Goal: Transaction & Acquisition: Purchase product/service

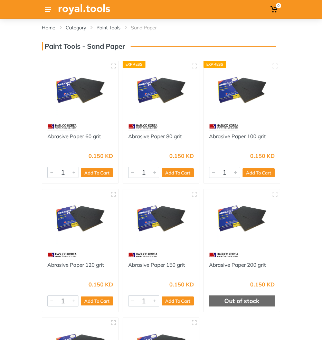
scroll to position [1, 0]
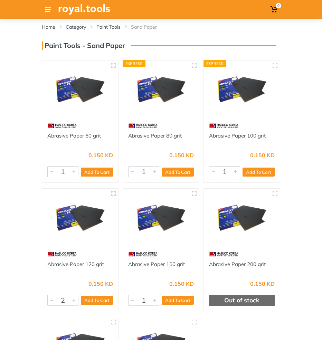
click at [75, 299] on div at bounding box center [74, 300] width 8 height 10
click at [95, 299] on button "Add To Cart" at bounding box center [97, 299] width 32 height 9
type input "1"
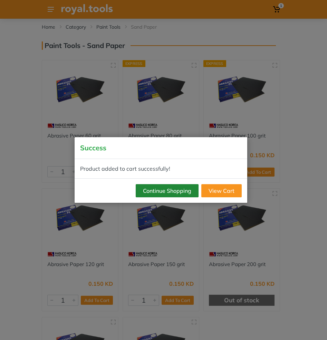
click at [158, 193] on button "Continue Shopping" at bounding box center [167, 190] width 63 height 13
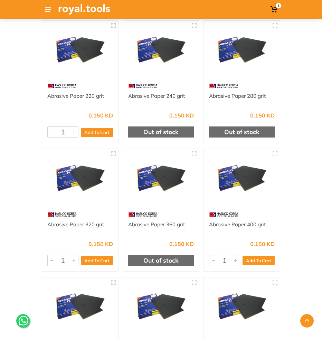
scroll to position [297, 0]
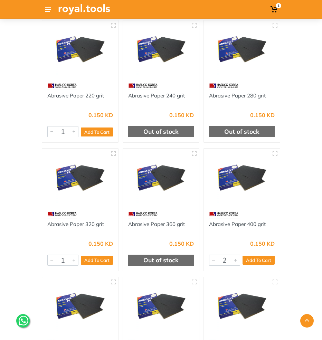
click at [238, 262] on div at bounding box center [235, 260] width 8 height 10
click at [261, 258] on button "Add To Cart" at bounding box center [258, 259] width 32 height 9
type input "1"
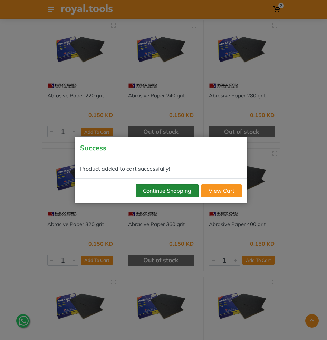
click at [173, 187] on button "Continue Shopping" at bounding box center [167, 190] width 63 height 13
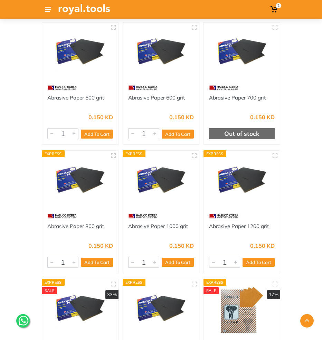
scroll to position [553, 0]
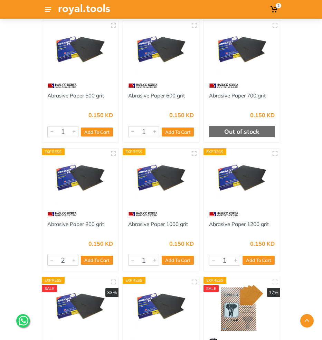
click at [73, 261] on div at bounding box center [74, 260] width 8 height 10
click at [97, 261] on button "Add To Cart" at bounding box center [97, 259] width 32 height 9
type input "1"
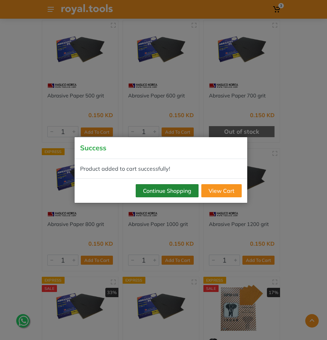
click at [157, 192] on button "Continue Shopping" at bounding box center [167, 190] width 63 height 13
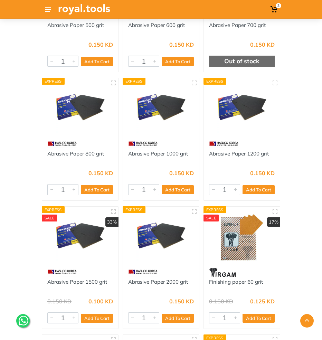
scroll to position [730, 0]
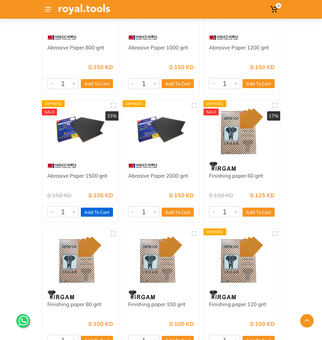
click at [93, 213] on button "Add To Cart" at bounding box center [97, 211] width 32 height 9
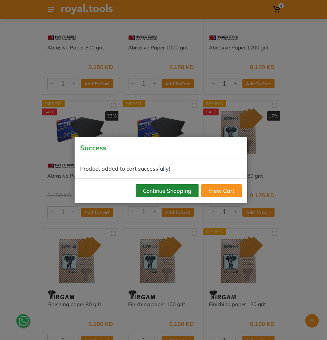
click at [187, 189] on button "Continue Shopping" at bounding box center [167, 190] width 63 height 13
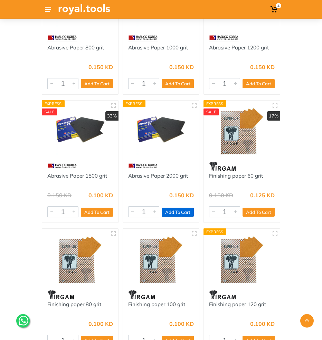
click at [176, 214] on button "Add To Cart" at bounding box center [177, 211] width 32 height 9
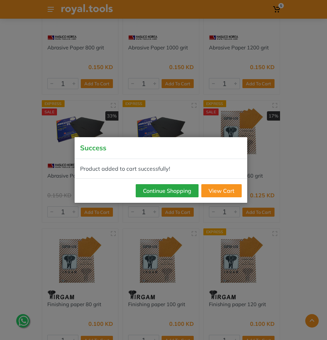
click at [176, 195] on button "Continue Shopping" at bounding box center [167, 190] width 63 height 13
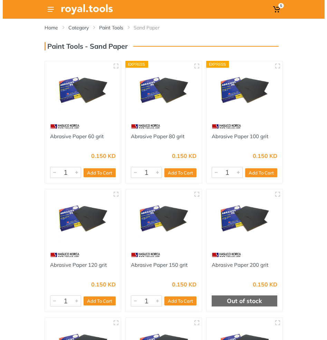
scroll to position [0, 0]
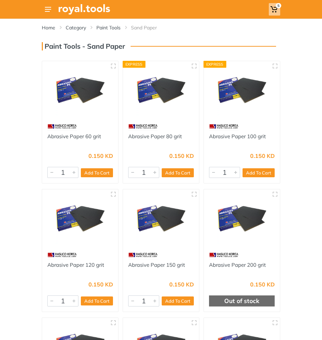
click at [274, 10] on use at bounding box center [273, 9] width 7 height 6
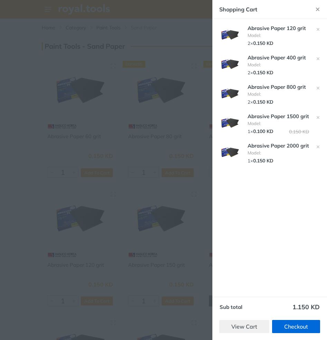
click at [299, 326] on link "Checkout" at bounding box center [296, 326] width 48 height 13
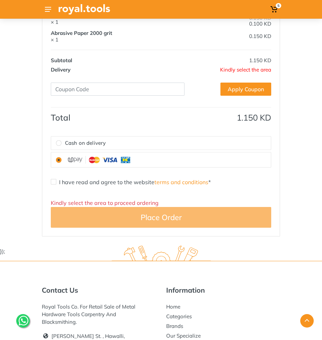
scroll to position [393, 0]
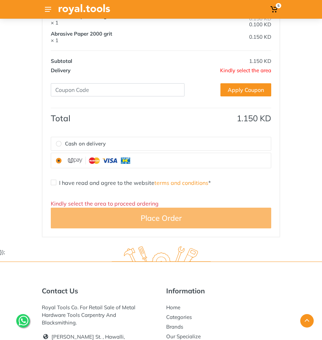
click at [52, 180] on input "I have read and agree to the website terms and conditions *" at bounding box center [54, 182] width 6 height 6
checkbox input "true"
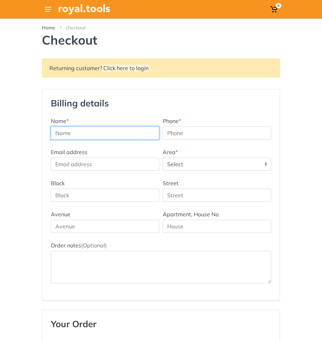
scroll to position [0, 0]
type input "Abdullah"
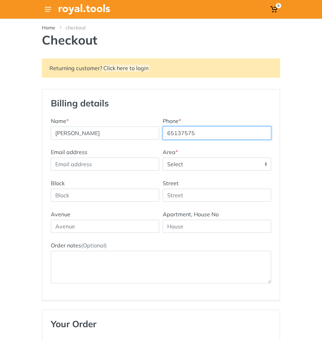
type input "65137575"
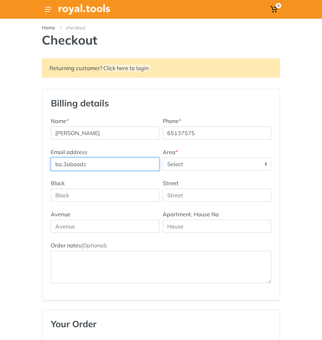
type input "bo.3aboodz"
click at [234, 169] on span "Select" at bounding box center [217, 164] width 108 height 12
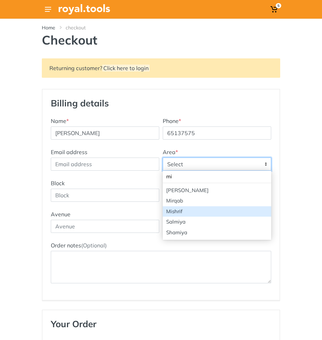
type input "mi"
select select "17"
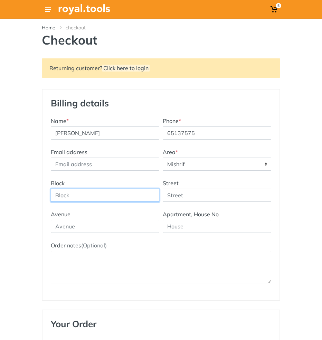
click at [118, 198] on input "Block" at bounding box center [105, 194] width 108 height 13
type input "5"
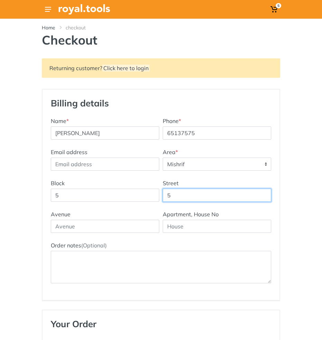
type input "5"
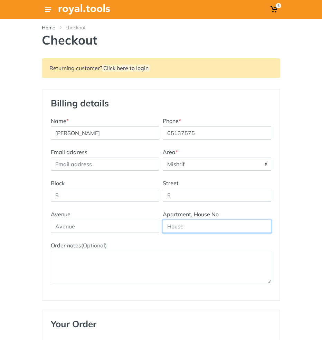
click at [184, 223] on input "text" at bounding box center [217, 225] width 108 height 13
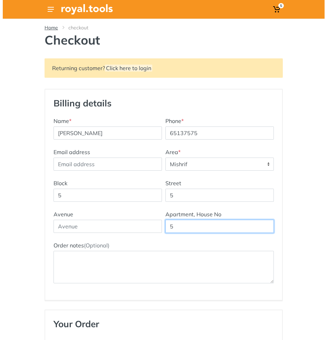
scroll to position [-1, 0]
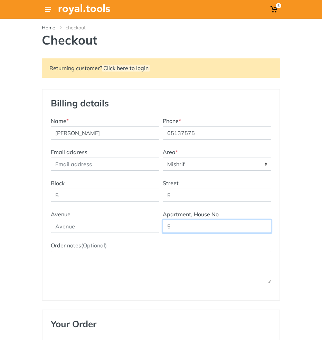
type input "5"
click at [50, 12] on icon at bounding box center [48, 9] width 6 height 5
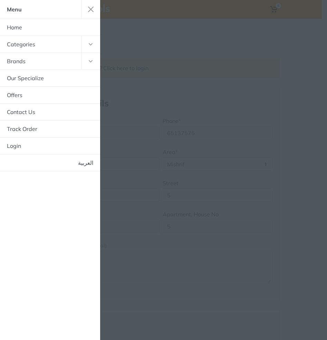
click at [84, 47] on button "button" at bounding box center [90, 44] width 19 height 17
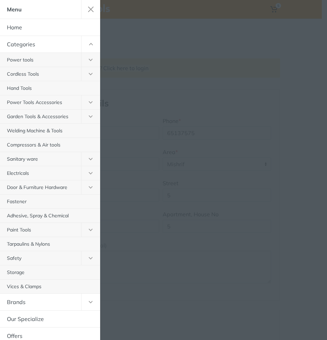
click at [83, 230] on button "button" at bounding box center [90, 230] width 19 height 14
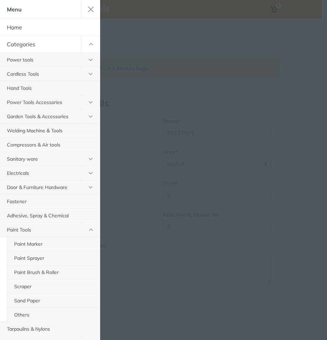
scroll to position [0, 0]
click at [86, 46] on button "button" at bounding box center [90, 44] width 19 height 17
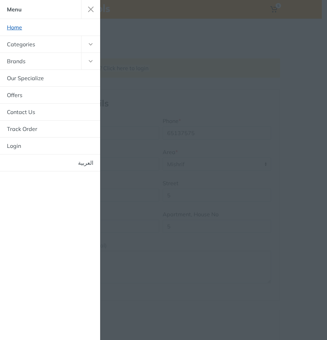
click at [20, 29] on link "Home" at bounding box center [50, 27] width 100 height 17
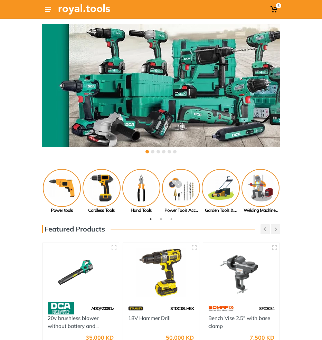
click at [152, 152] on button at bounding box center [152, 151] width 3 height 3
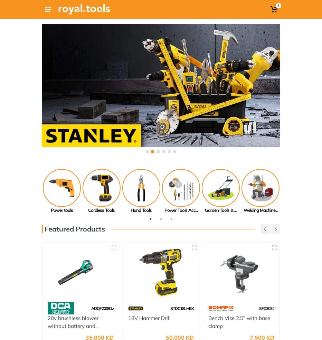
click at [158, 151] on button at bounding box center [157, 151] width 3 height 3
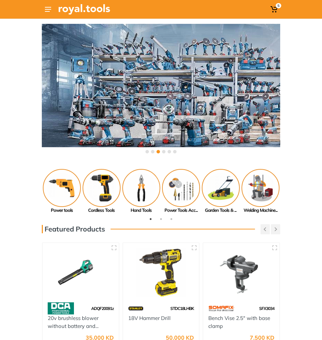
click at [164, 151] on button at bounding box center [163, 151] width 3 height 3
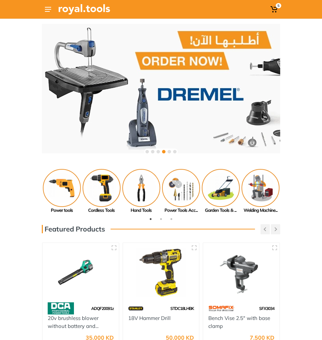
click at [167, 151] on div at bounding box center [161, 151] width 34 height 6
click at [169, 151] on button at bounding box center [168, 151] width 3 height 3
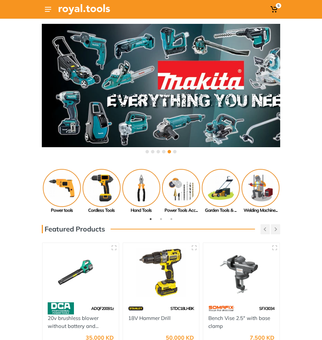
click at [174, 151] on button at bounding box center [174, 151] width 3 height 3
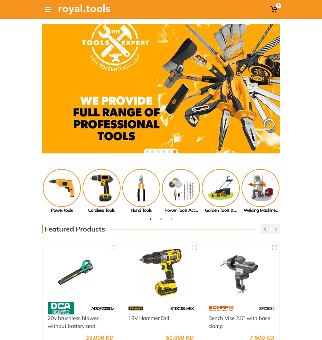
click at [50, 11] on icon at bounding box center [48, 9] width 6 height 5
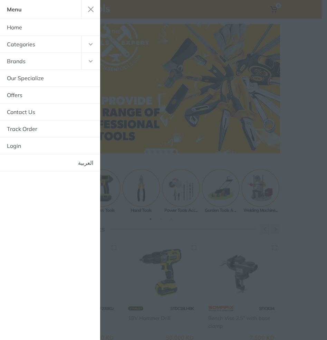
click at [85, 59] on button "button" at bounding box center [90, 61] width 19 height 17
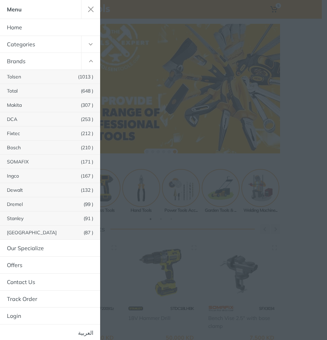
click at [85, 59] on button "button" at bounding box center [90, 61] width 19 height 17
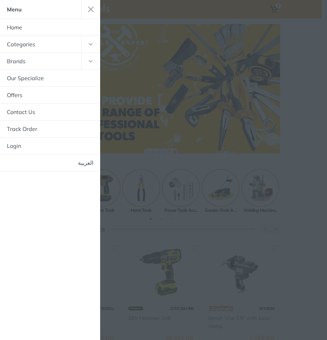
click at [86, 51] on button "button" at bounding box center [90, 44] width 19 height 17
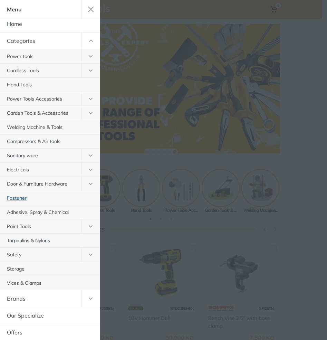
scroll to position [6, 0]
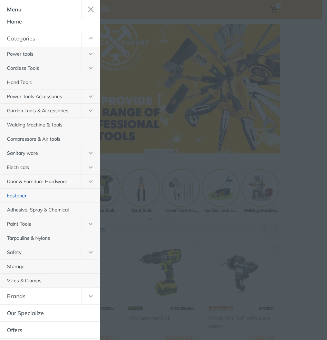
click at [24, 198] on link "Fastener" at bounding box center [50, 195] width 100 height 14
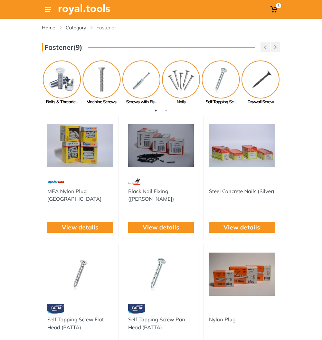
drag, startPoint x: 48, startPoint y: 12, endPoint x: 49, endPoint y: 21, distance: 9.4
click at [48, 12] on button at bounding box center [48, 9] width 12 height 12
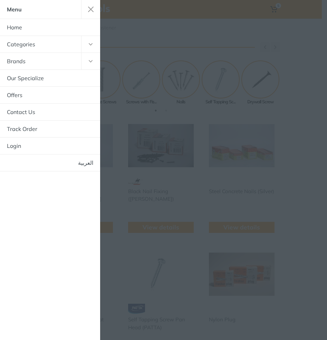
click at [84, 48] on button "button" at bounding box center [90, 44] width 19 height 17
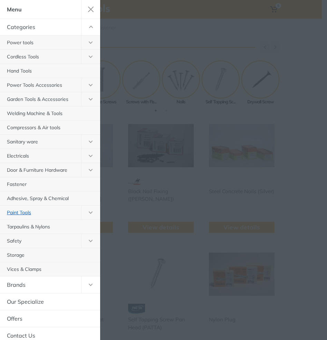
scroll to position [18, 0]
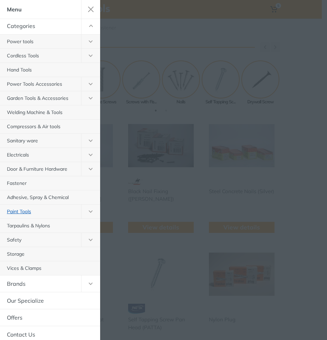
click at [23, 213] on link "Paint Tools" at bounding box center [40, 211] width 81 height 14
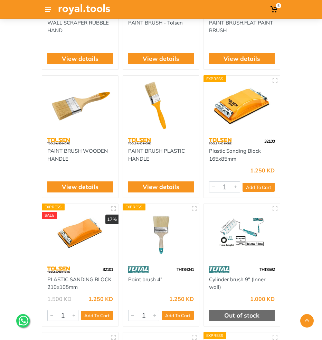
scroll to position [2988, 0]
click at [248, 113] on img at bounding box center [242, 105] width 66 height 49
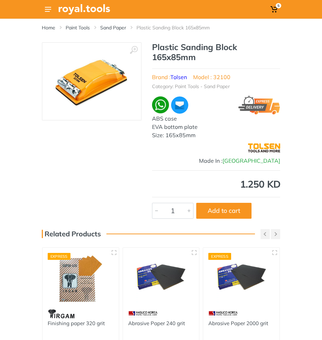
scroll to position [0, 0]
click at [102, 79] on img at bounding box center [91, 81] width 78 height 63
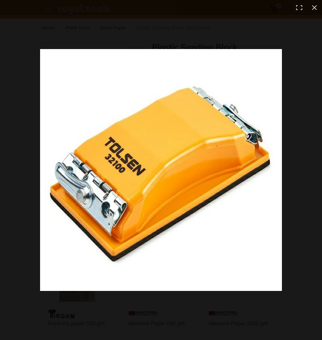
click at [152, 127] on img at bounding box center [161, 170] width 242 height 242
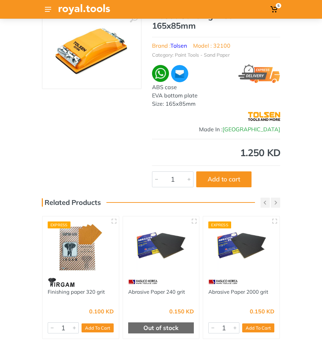
scroll to position [31, 0]
click at [220, 177] on button "Add to cart" at bounding box center [223, 179] width 55 height 16
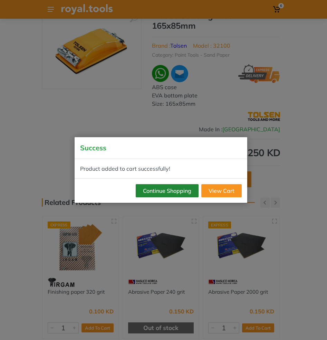
click at [164, 193] on button "Continue Shopping" at bounding box center [167, 190] width 63 height 13
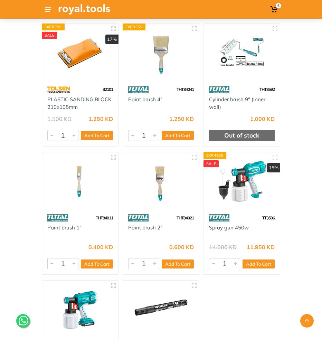
scroll to position [3169, 0]
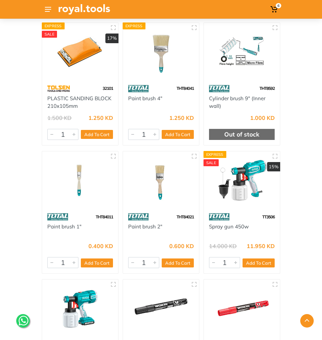
click at [79, 182] on img at bounding box center [80, 180] width 66 height 49
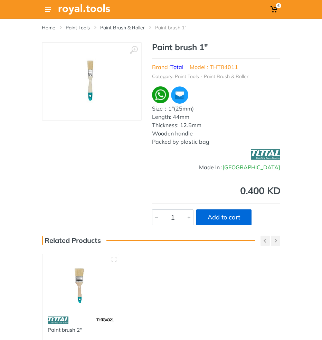
click at [235, 217] on button "Add to cart" at bounding box center [223, 217] width 55 height 16
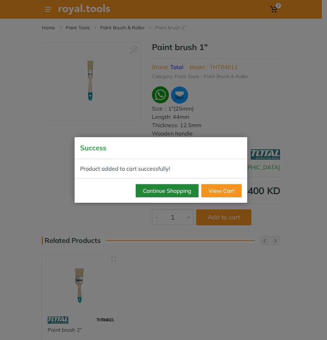
click at [171, 190] on button "Continue Shopping" at bounding box center [167, 190] width 63 height 13
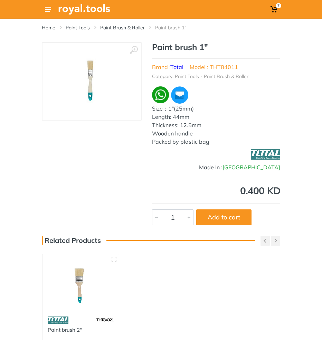
click at [48, 10] on use at bounding box center [48, 9] width 6 height 5
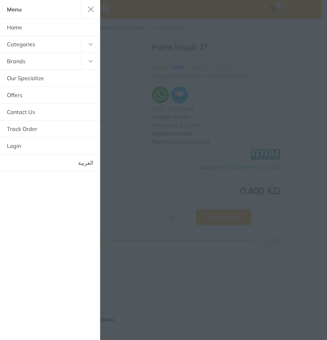
click at [180, 51] on div at bounding box center [163, 170] width 327 height 340
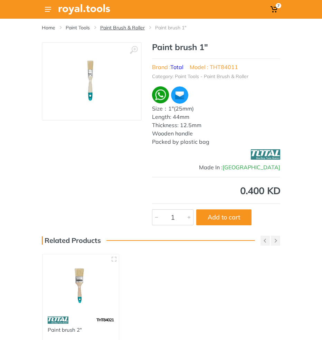
click at [120, 27] on link "Paint Brush & Roller" at bounding box center [122, 27] width 45 height 7
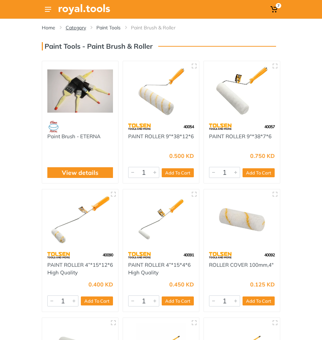
drag, startPoint x: 88, startPoint y: 35, endPoint x: 75, endPoint y: 25, distance: 16.2
click at [88, 35] on div "Home Category Paint Tools Paint Brush & Roller" at bounding box center [161, 30] width 248 height 23
click at [74, 24] on div "Home Category Paint Tools Paint Brush & Roller" at bounding box center [161, 25] width 238 height 12
click at [74, 27] on link "Category" at bounding box center [76, 27] width 20 height 7
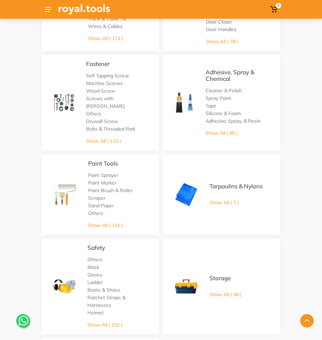
scroll to position [600, 0]
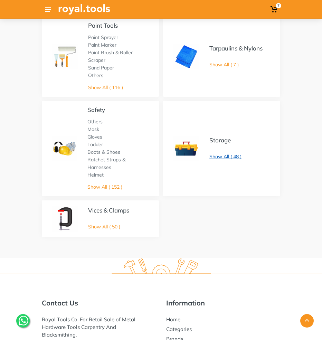
click at [226, 153] on link "Show All ( 48 )" at bounding box center [225, 156] width 32 height 6
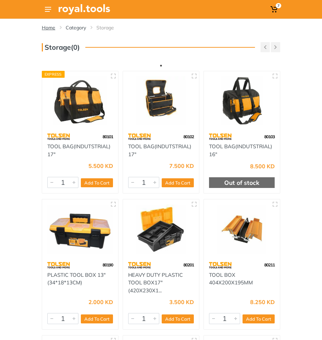
click at [52, 26] on link "Home" at bounding box center [48, 27] width 13 height 7
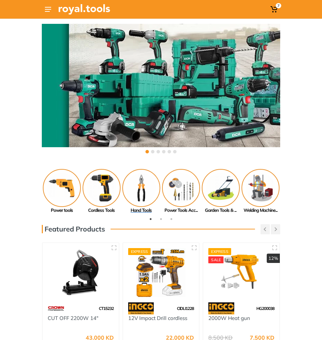
click at [138, 189] on img at bounding box center [141, 188] width 38 height 38
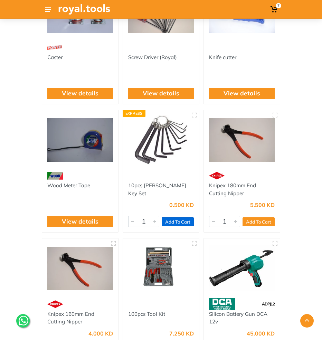
scroll to position [905, 0]
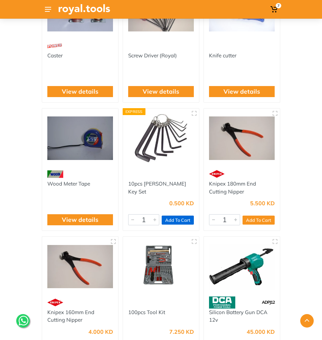
click at [181, 219] on button "Add To Cart" at bounding box center [177, 219] width 32 height 9
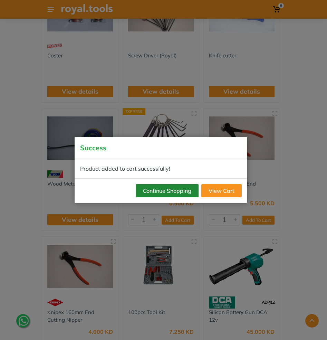
click at [178, 191] on button "Continue Shopping" at bounding box center [167, 190] width 63 height 13
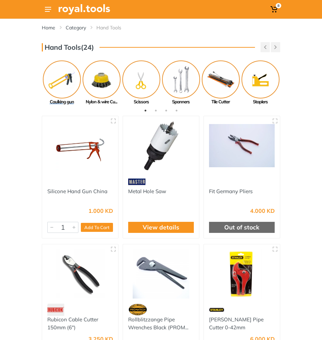
scroll to position [0, 0]
click at [62, 83] on img at bounding box center [62, 79] width 38 height 38
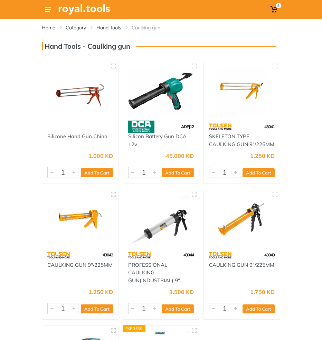
click at [80, 28] on link "Category" at bounding box center [76, 27] width 20 height 7
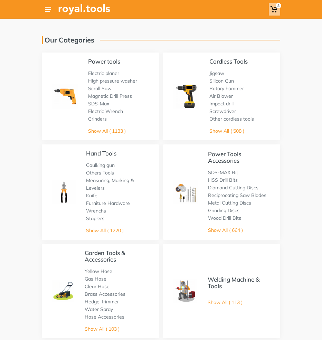
click at [279, 7] on span "8" at bounding box center [278, 5] width 6 height 5
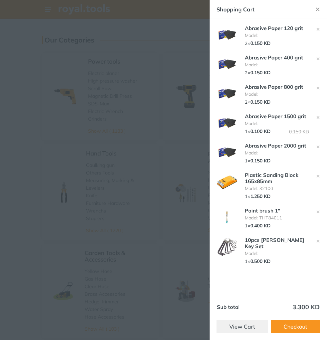
click at [152, 54] on div at bounding box center [163, 170] width 327 height 340
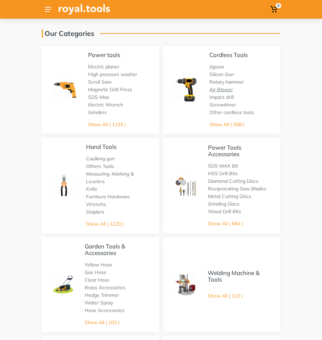
scroll to position [8, 1]
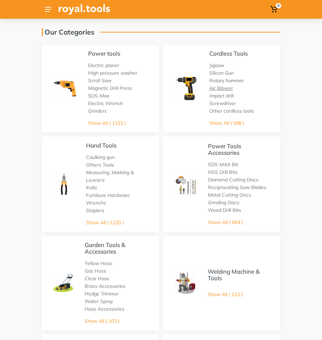
click at [224, 90] on link "Air Blower" at bounding box center [220, 88] width 23 height 6
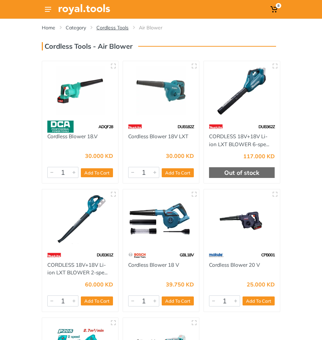
click at [116, 26] on link "Cordless Tools" at bounding box center [112, 27] width 32 height 7
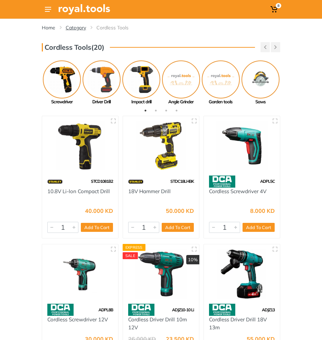
click at [70, 27] on link "Category" at bounding box center [76, 27] width 20 height 7
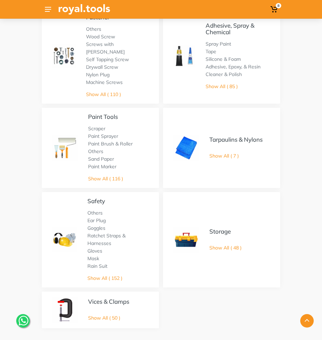
scroll to position [510, 0]
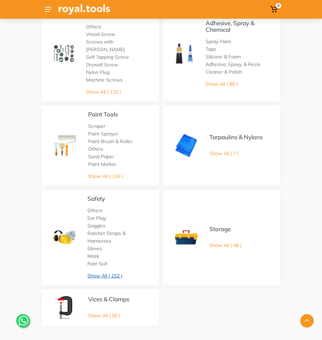
click at [109, 272] on link "Show All ( 152 )" at bounding box center [104, 275] width 35 height 6
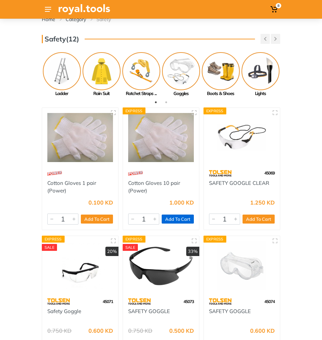
scroll to position [8, 0]
click at [177, 218] on button "Add To Cart" at bounding box center [177, 218] width 32 height 9
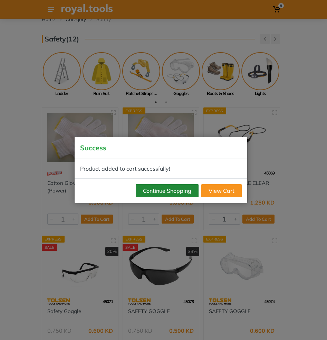
click at [169, 192] on button "Continue Shopping" at bounding box center [167, 190] width 63 height 13
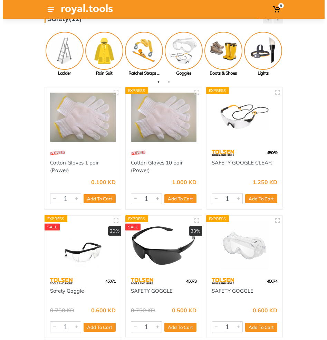
scroll to position [29, 0]
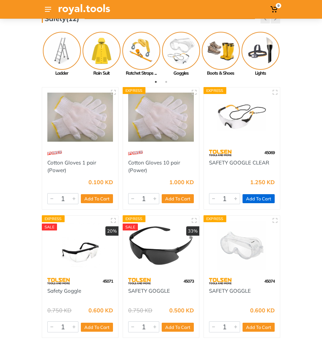
click at [258, 198] on button "Add To Cart" at bounding box center [258, 198] width 32 height 9
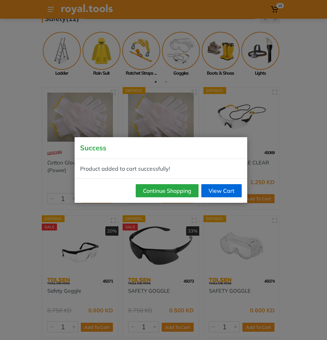
click at [220, 189] on link "View Cart" at bounding box center [221, 190] width 40 height 13
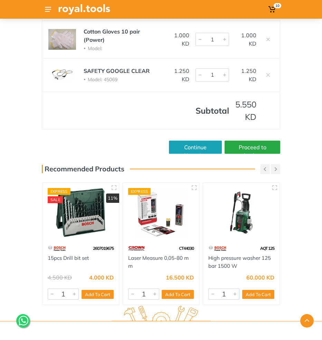
scroll to position [309, 0]
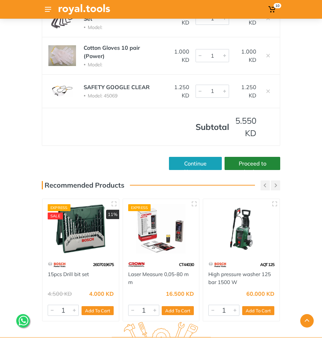
click at [256, 160] on link "Proceed to checkout" at bounding box center [252, 163] width 56 height 13
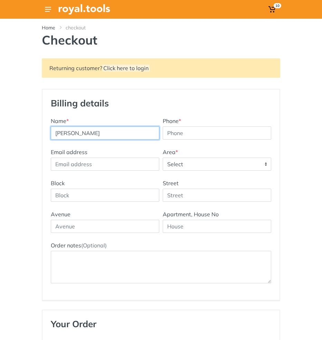
type input "[PERSON_NAME]"
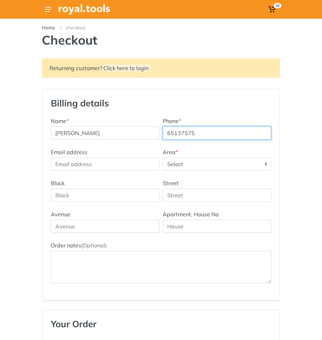
type input "65137575"
click at [193, 161] on span "Select" at bounding box center [217, 164] width 108 height 12
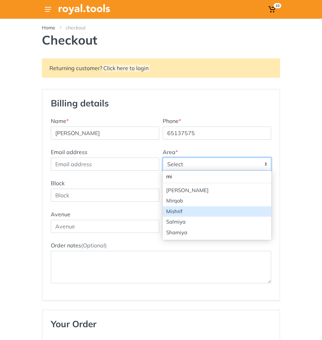
type input "mi"
select select "17"
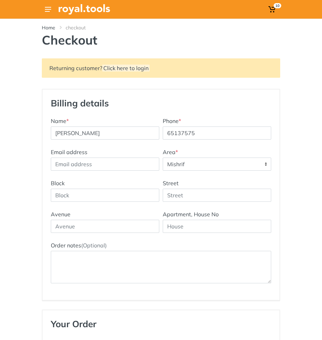
click at [118, 203] on div "Block Street" at bounding box center [161, 194] width 224 height 31
click at [117, 197] on input "Block" at bounding box center [105, 194] width 108 height 13
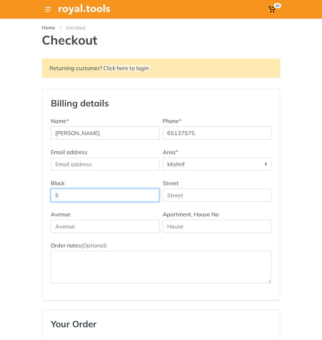
type input "5"
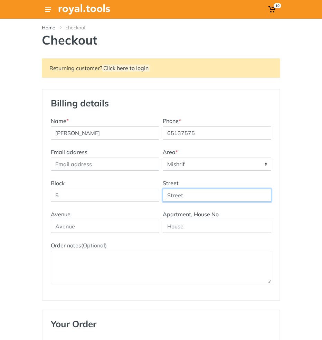
drag, startPoint x: 184, startPoint y: 197, endPoint x: 173, endPoint y: 197, distance: 11.0
type input "5"
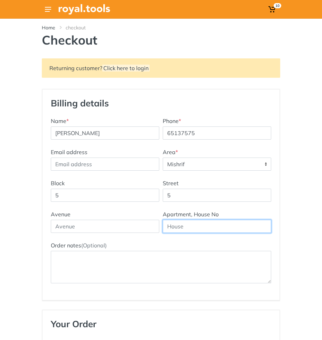
click at [193, 222] on input "text" at bounding box center [217, 225] width 108 height 13
type input "5"
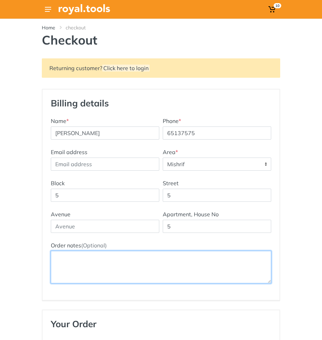
click at [151, 278] on textarea "Order notes (Optional)" at bounding box center [161, 266] width 220 height 32
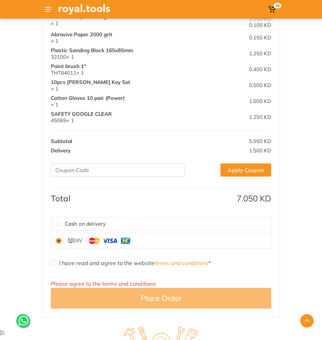
scroll to position [391, 0]
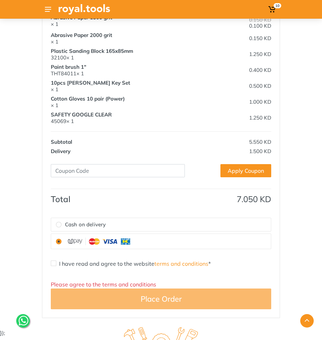
click at [57, 263] on div "I have read and agree to the website terms and conditions *" at bounding box center [161, 263] width 220 height 8
click at [54, 263] on input "I have read and agree to the website terms and conditions *" at bounding box center [54, 263] width 6 height 6
checkbox input "true"
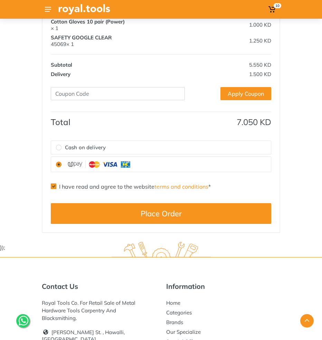
scroll to position [468, 0]
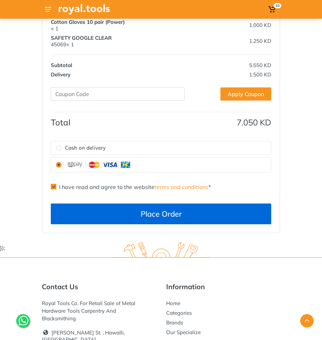
click at [143, 218] on button "Place Order" at bounding box center [161, 213] width 220 height 21
